Goal: Task Accomplishment & Management: Manage account settings

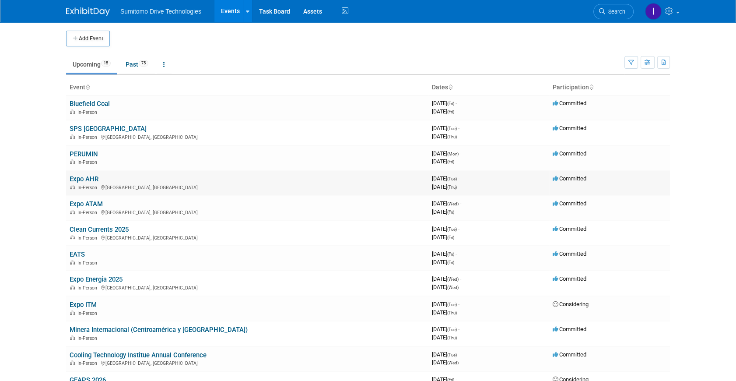
click at [81, 179] on link "Expo AHR" at bounding box center [84, 179] width 29 height 8
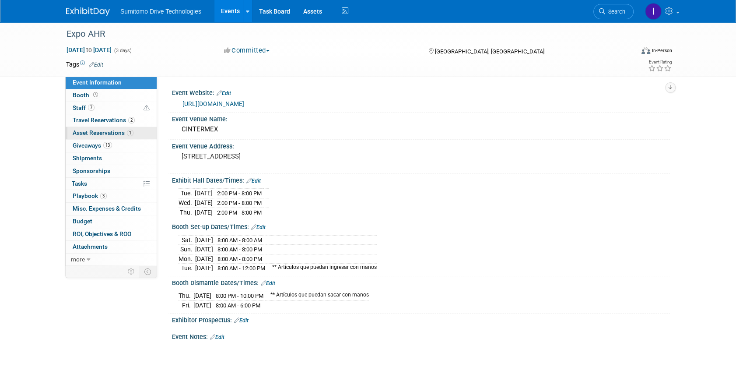
click at [108, 133] on span "Asset Reservations 1" at bounding box center [103, 132] width 61 height 7
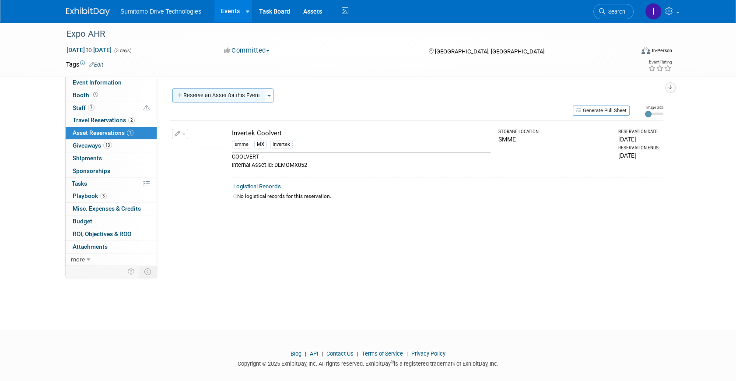
click at [198, 93] on button "Reserve an Asset for this Event" at bounding box center [218, 95] width 93 height 14
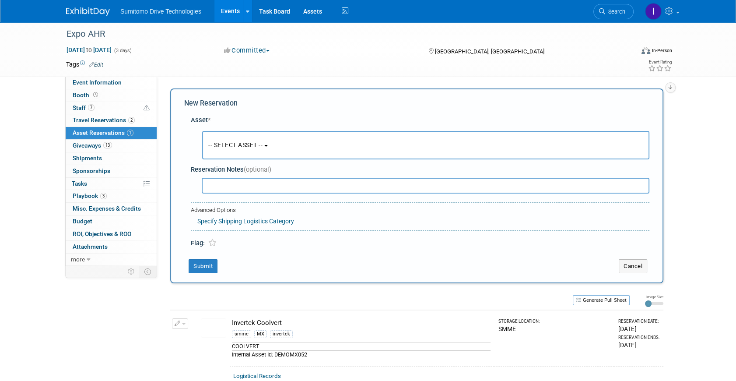
scroll to position [8, 0]
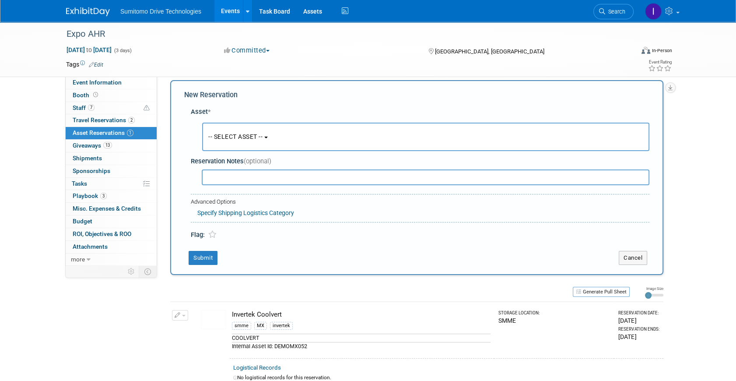
drag, startPoint x: 266, startPoint y: 134, endPoint x: 264, endPoint y: 139, distance: 5.0
click at [263, 134] on span "-- SELECT ASSET --" at bounding box center [235, 136] width 54 height 7
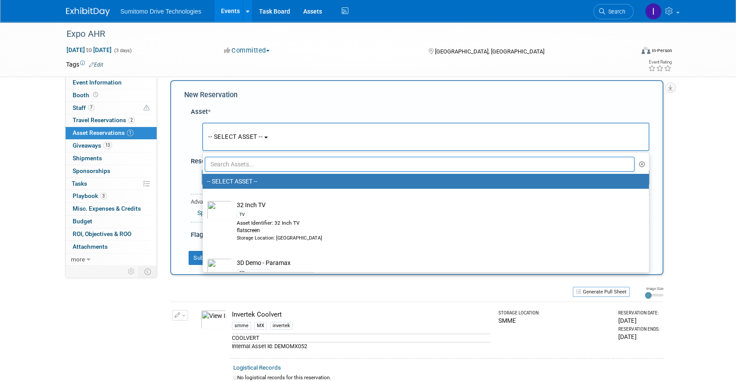
click at [253, 164] on input "text" at bounding box center [420, 164] width 430 height 15
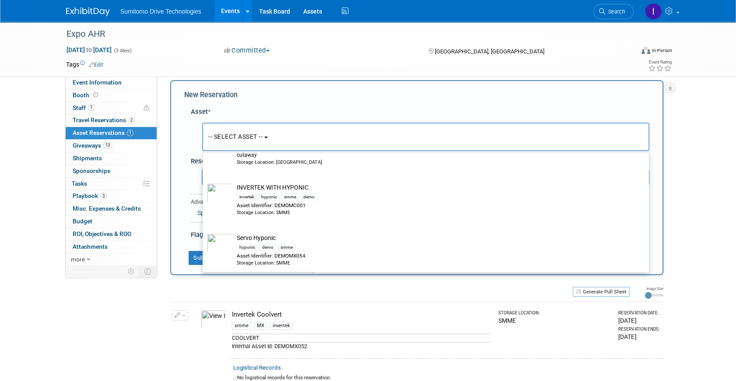
scroll to position [1068, 0]
type input "hyponic"
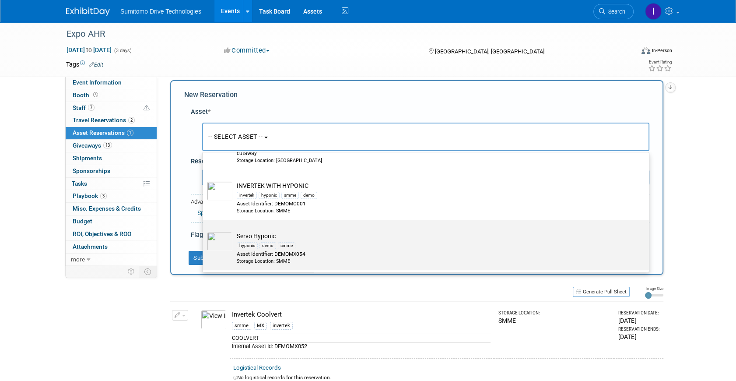
click at [397, 232] on td "Servo Hyponic hyponic demo smme Asset Identifier: DEMOMX054 Storage Location: S…" at bounding box center [431, 248] width 399 height 33
click at [204, 230] on input "Servo Hyponic hyponic demo smme Asset Identifier: DEMOMX054 Storage Location: S…" at bounding box center [201, 228] width 6 height 6
select select "10724194"
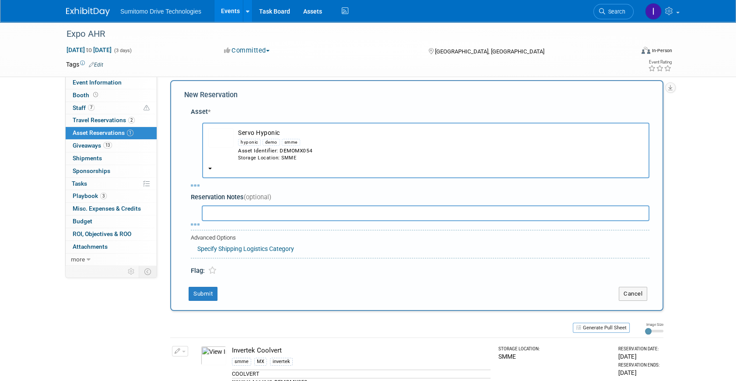
select select "8"
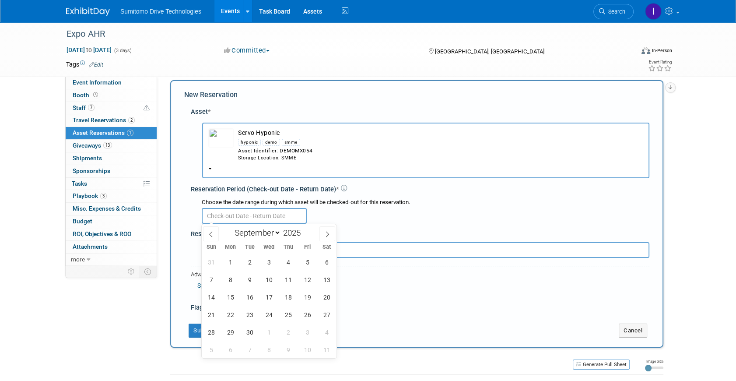
click at [280, 214] on input "text" at bounding box center [254, 216] width 105 height 16
click at [247, 315] on span "23" at bounding box center [249, 314] width 17 height 17
click at [289, 312] on span "25" at bounding box center [288, 314] width 17 height 17
type input "[DATE] to [DATE]"
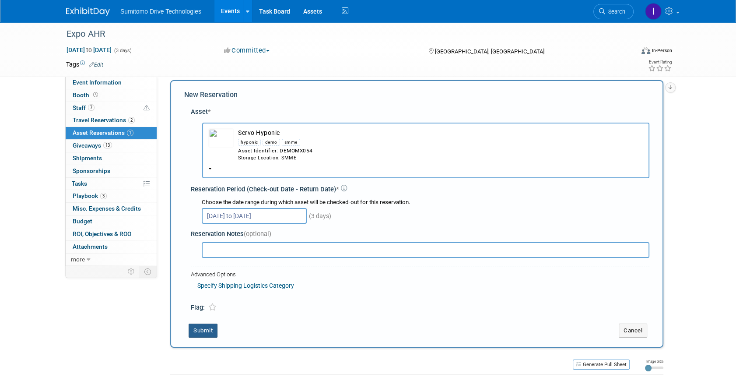
click at [208, 335] on button "Submit" at bounding box center [203, 330] width 29 height 14
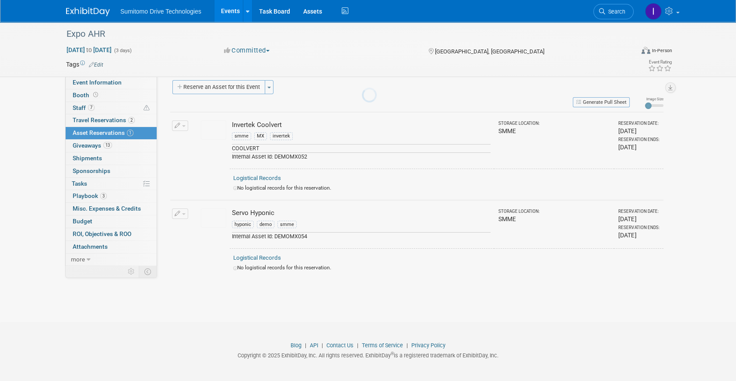
scroll to position [10, 0]
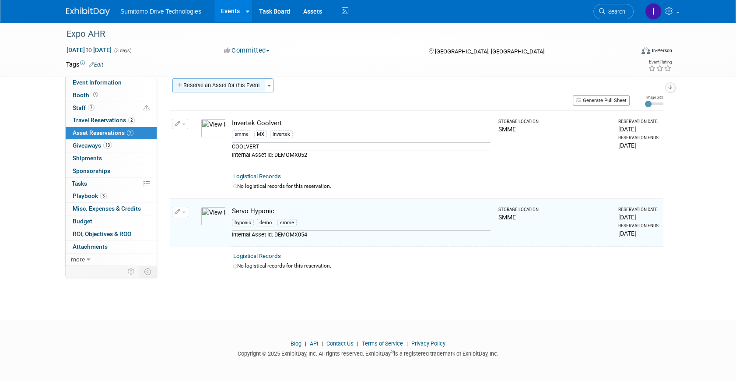
click at [216, 87] on button "Reserve an Asset for this Event" at bounding box center [218, 85] width 93 height 14
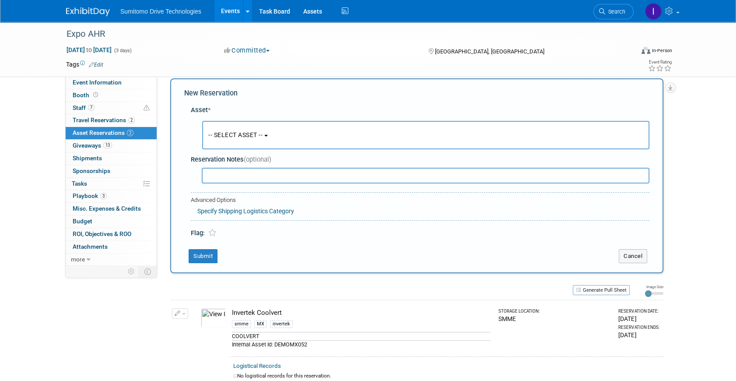
scroll to position [8, 0]
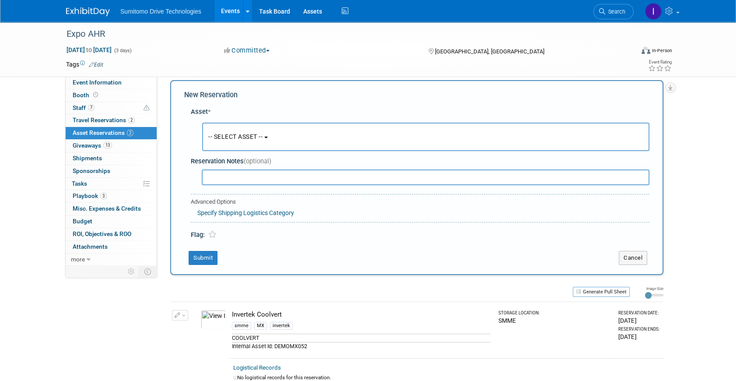
click at [241, 140] on button "-- SELECT ASSET --" at bounding box center [425, 137] width 447 height 28
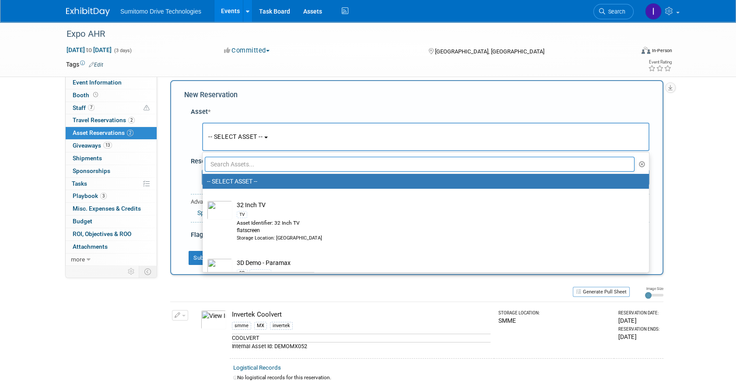
click at [250, 164] on input "text" at bounding box center [420, 164] width 430 height 15
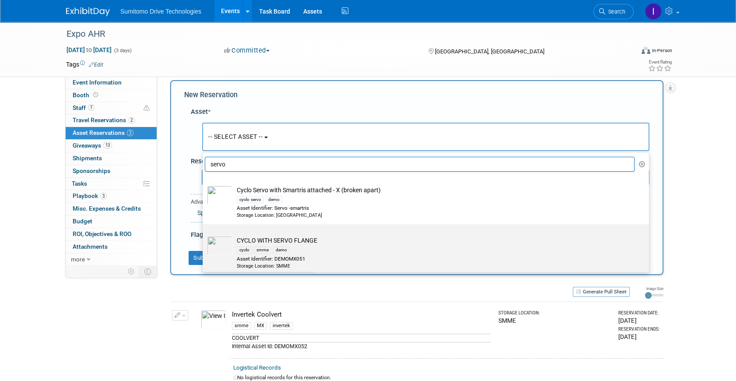
type input "servo"
click at [311, 247] on div "cyclo smme demo" at bounding box center [434, 250] width 395 height 10
click at [204, 235] on input "CYCLO WITH SERVO FLANGE cyclo smme demo Asset Identifier: DEMOMX051 Storage Loc…" at bounding box center [201, 232] width 6 height 6
select select "10722092"
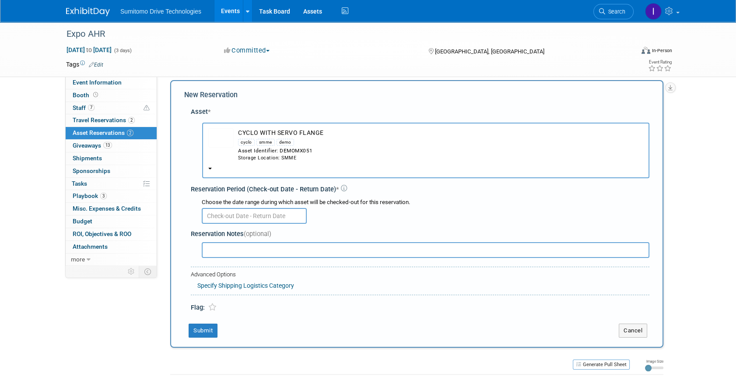
click at [236, 214] on input "text" at bounding box center [254, 216] width 105 height 16
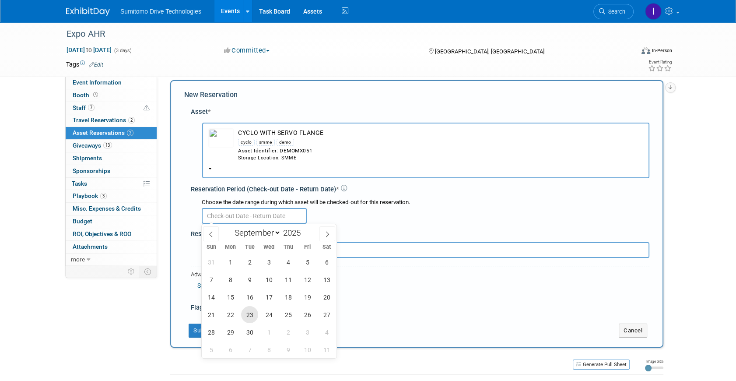
click at [242, 314] on span "23" at bounding box center [249, 314] width 17 height 17
click at [283, 317] on span "25" at bounding box center [288, 314] width 17 height 17
type input "[DATE] to [DATE]"
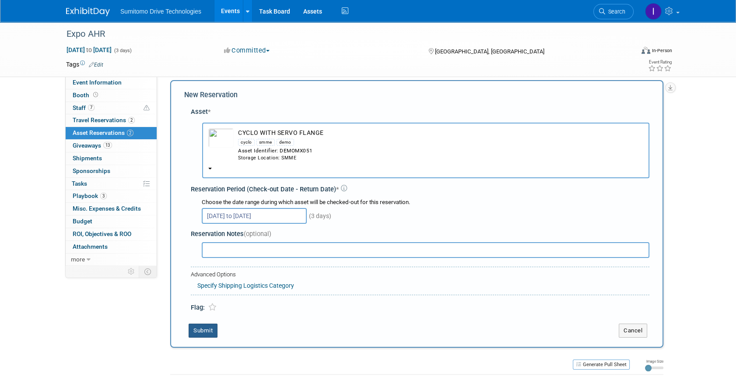
click at [214, 325] on button "Submit" at bounding box center [203, 330] width 29 height 14
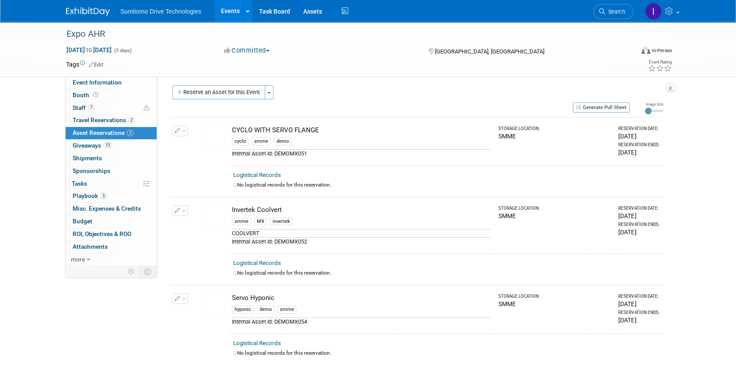
scroll to position [0, 0]
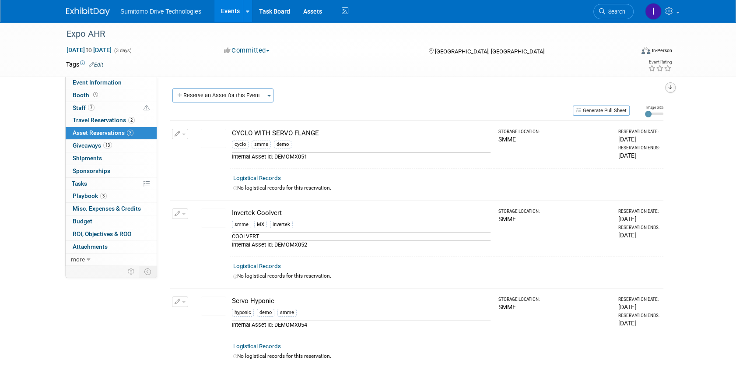
click at [672, 87] on icon "button" at bounding box center [670, 88] width 4 height 6
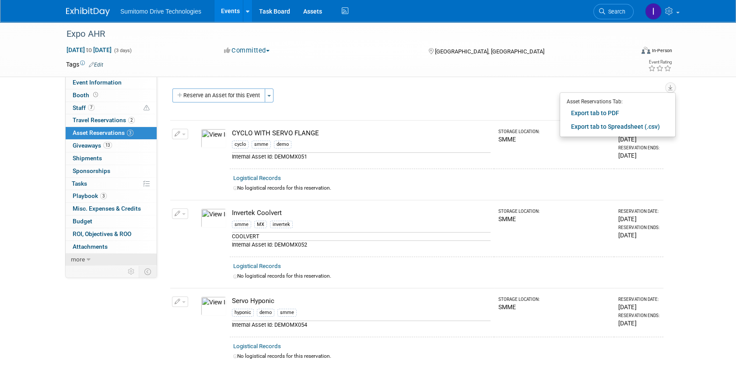
click at [92, 258] on link "more" at bounding box center [111, 259] width 91 height 12
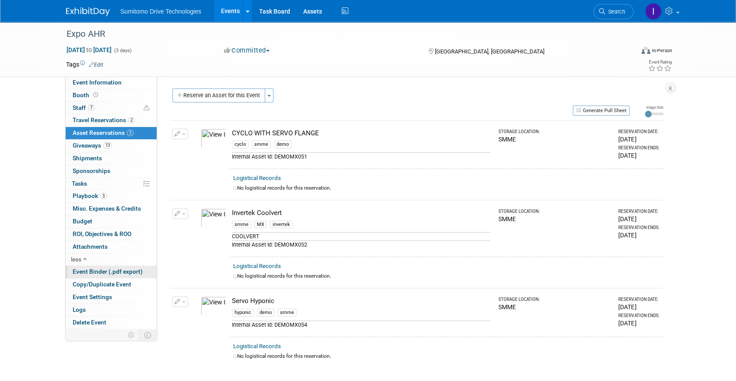
click at [116, 273] on span "Event Binder (.pdf export)" at bounding box center [108, 271] width 70 height 7
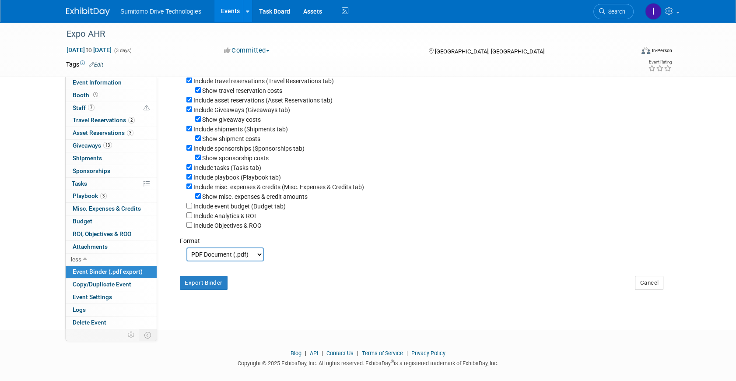
scroll to position [132, 0]
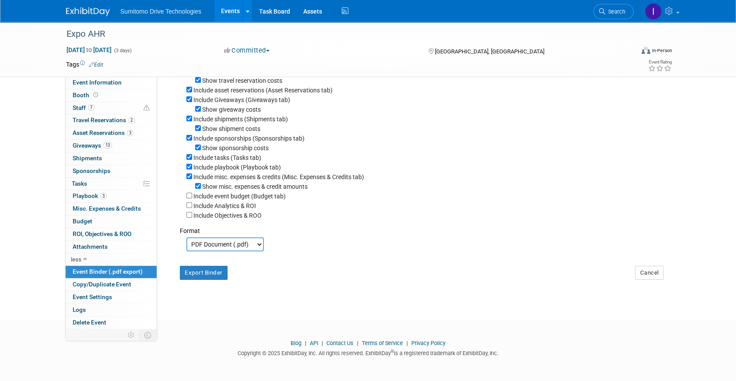
click at [220, 241] on select "PDF Document (.pdf) Microsoft Word (.docx)" at bounding box center [224, 244] width 77 height 14
select select "docx"
click at [186, 237] on select "PDF Document (.pdf) Microsoft Word (.docx)" at bounding box center [224, 244] width 77 height 14
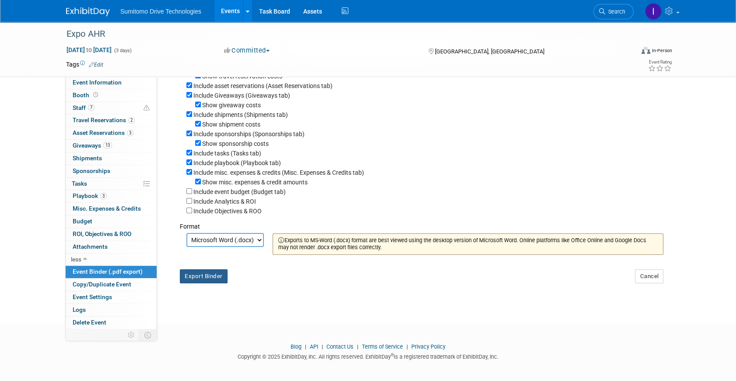
click at [204, 283] on button "Export Binder" at bounding box center [204, 276] width 48 height 14
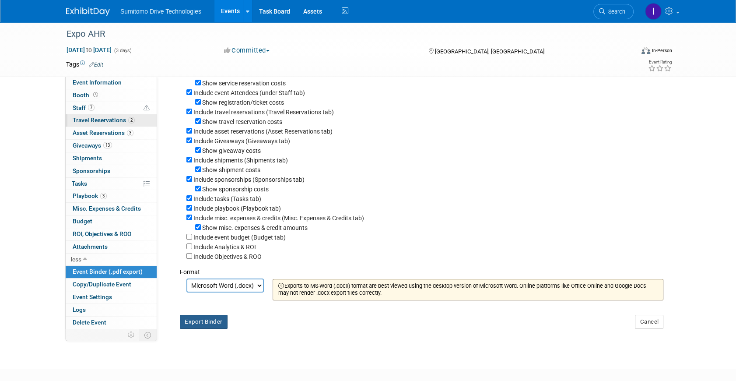
scroll to position [0, 0]
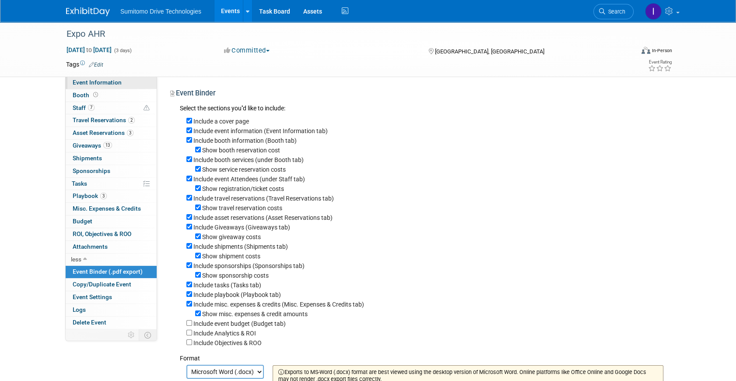
click at [108, 79] on span "Event Information" at bounding box center [97, 82] width 49 height 7
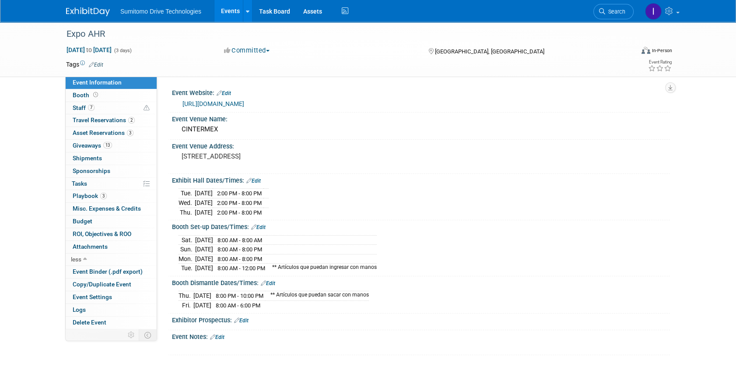
click at [78, 14] on img at bounding box center [88, 11] width 44 height 9
